Goal: Information Seeking & Learning: Learn about a topic

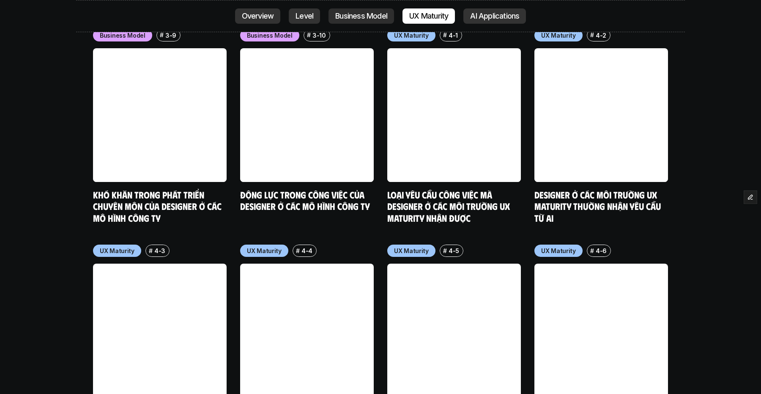
scroll to position [3883, 0]
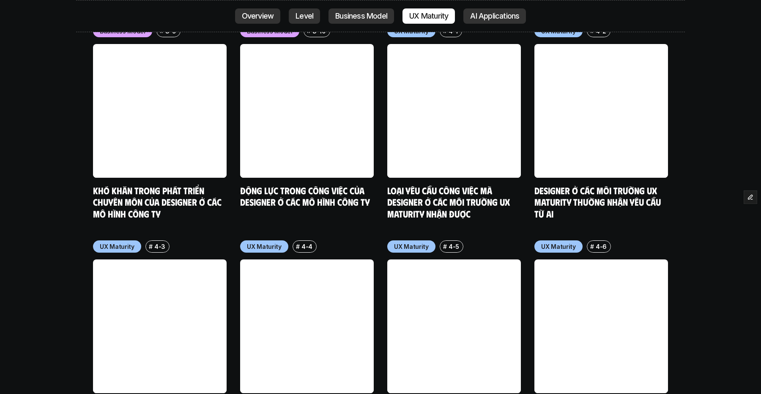
click at [304, 18] on p "Level" at bounding box center [305, 16] width 18 height 8
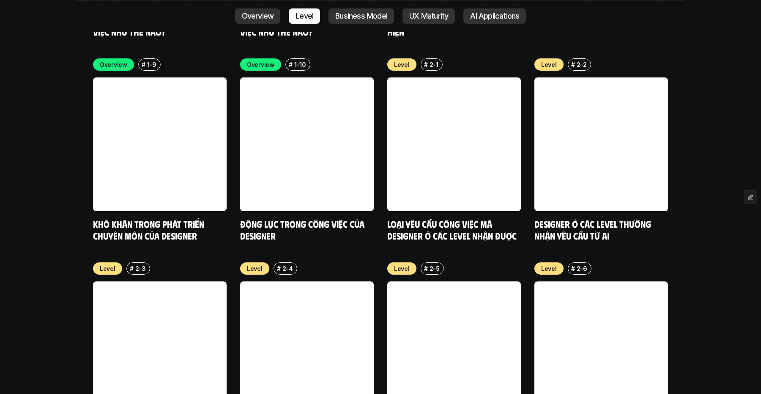
click at [365, 17] on p "Business Model" at bounding box center [361, 16] width 52 height 8
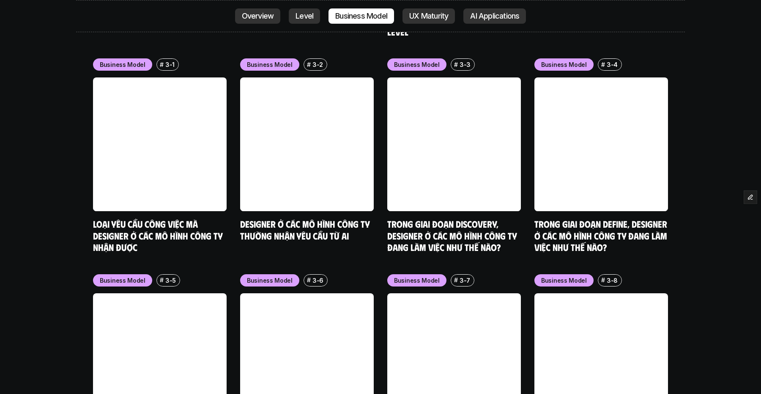
click at [502, 21] on link "AI Applications" at bounding box center [494, 15] width 63 height 15
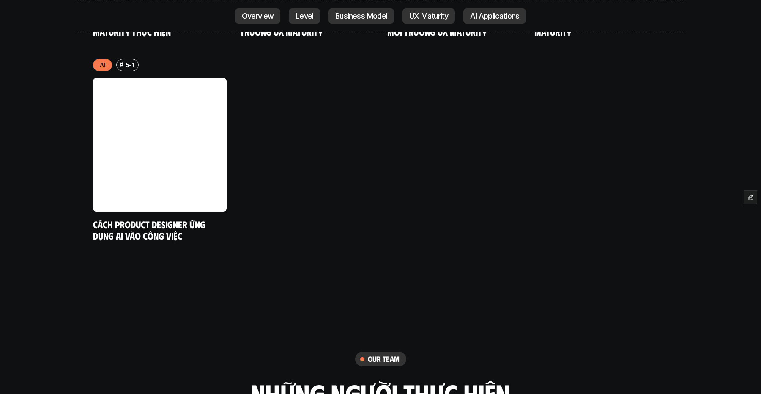
click at [263, 19] on p "Overview" at bounding box center [258, 16] width 32 height 8
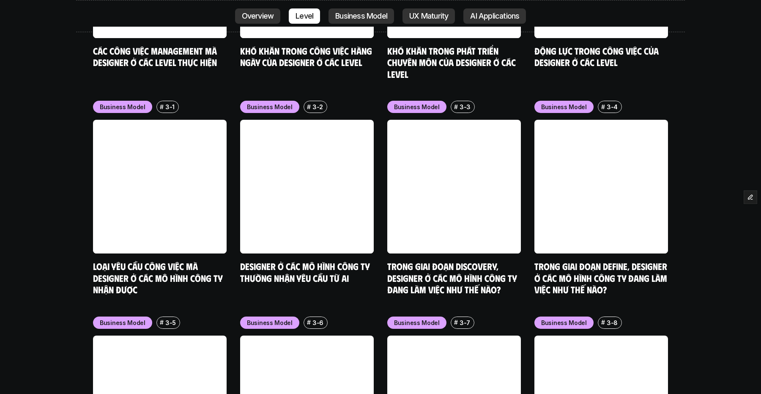
scroll to position [3364, 0]
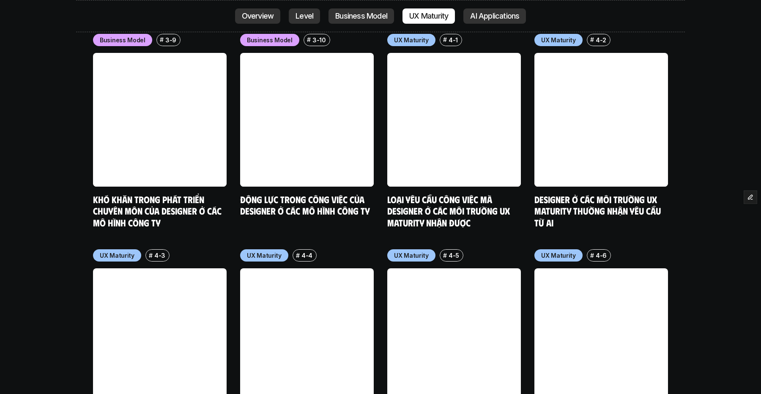
click at [488, 18] on p "AI Applications" at bounding box center [494, 16] width 49 height 8
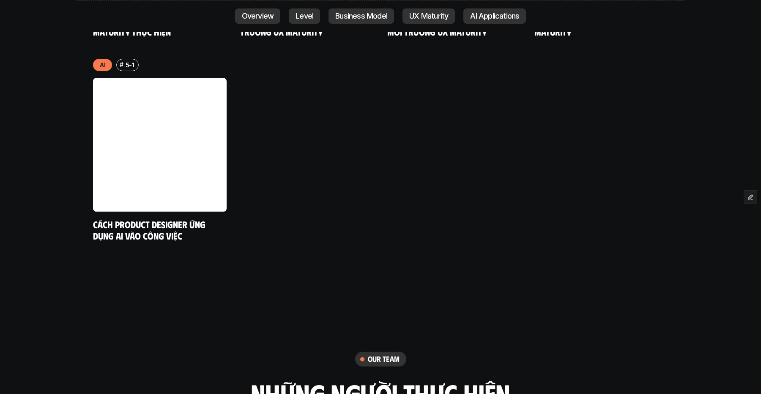
click at [268, 17] on p "Overview" at bounding box center [258, 16] width 32 height 8
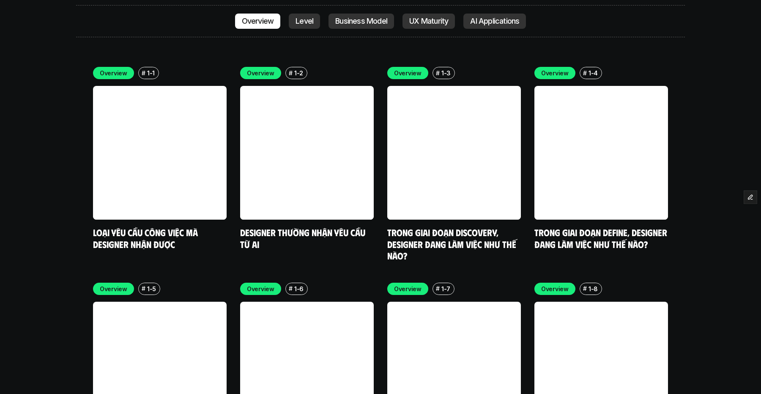
click at [304, 19] on p "Level" at bounding box center [305, 21] width 18 height 8
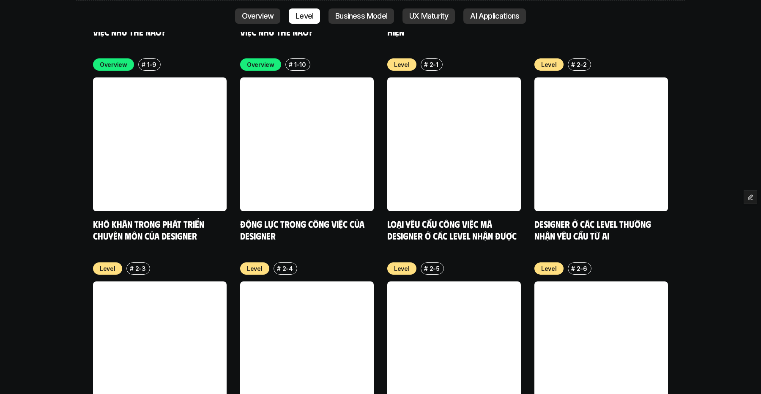
click at [354, 18] on p "Business Model" at bounding box center [361, 16] width 52 height 8
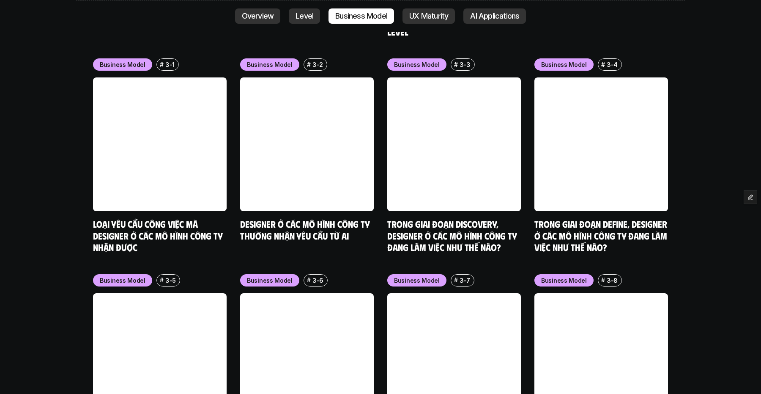
click at [410, 17] on p "UX Maturity" at bounding box center [428, 16] width 39 height 8
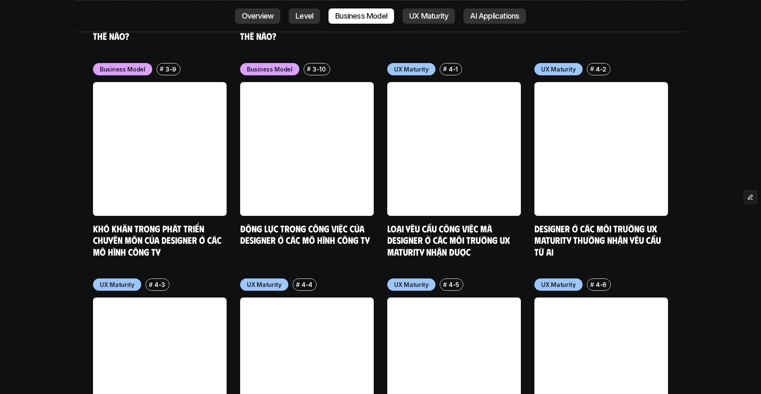
scroll to position [3850, 0]
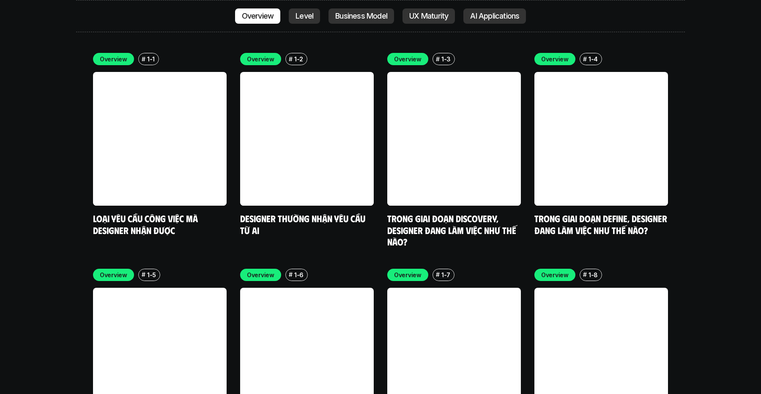
scroll to position [2265, 0]
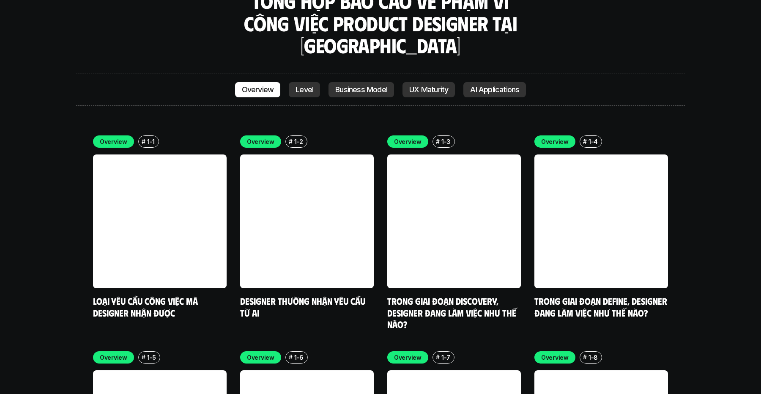
click at [182, 123] on div "Overview # 1-1 Loại yêu cầu công việc mà designer nhận được Overview # 1-2 Desi…" at bounding box center [380, 334] width 609 height 422
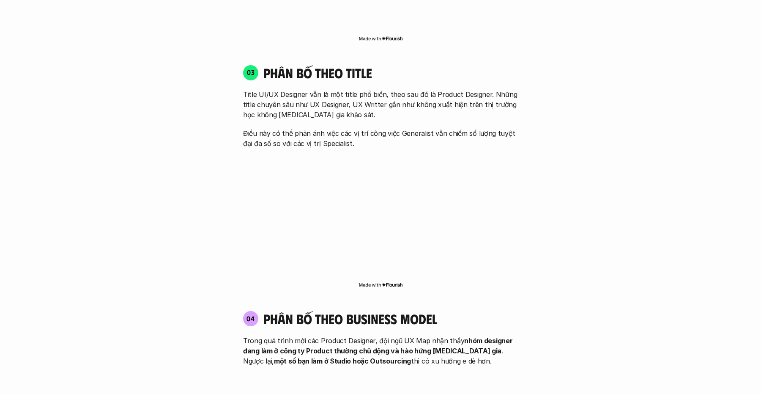
scroll to position [1176, 0]
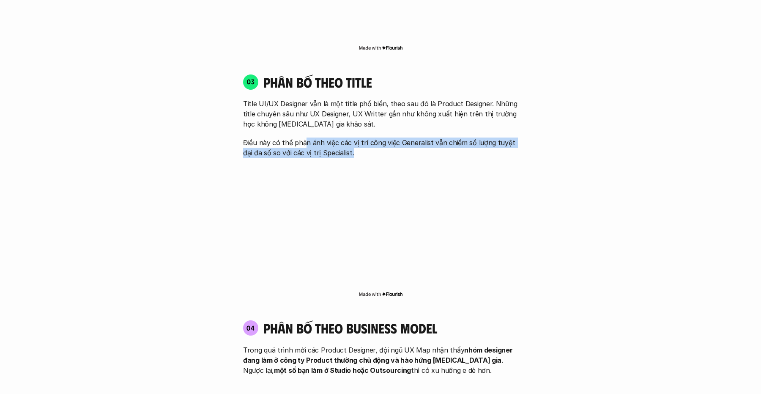
drag, startPoint x: 304, startPoint y: 124, endPoint x: 369, endPoint y: 133, distance: 65.8
click at [369, 137] on p "Điều này có thể phản ánh việc các vị trí công việc Generalist vẫn chiếm số lượn…" at bounding box center [380, 147] width 275 height 20
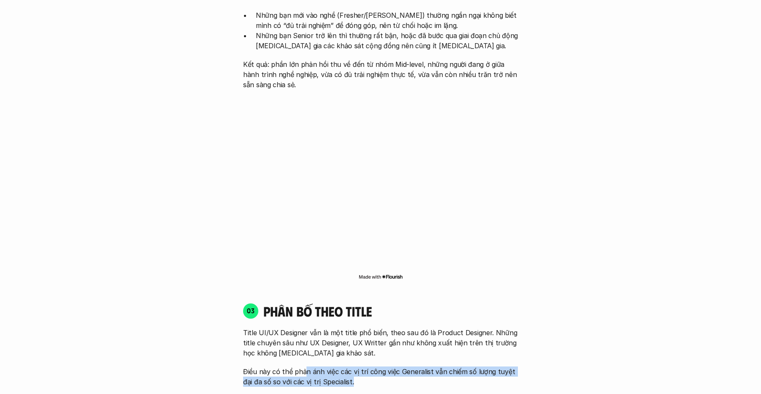
scroll to position [948, 0]
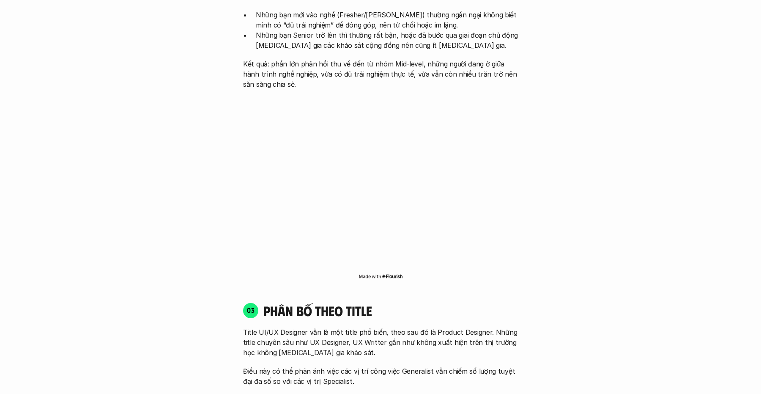
scroll to position [948, 0]
